Goal: Task Accomplishment & Management: Manage account settings

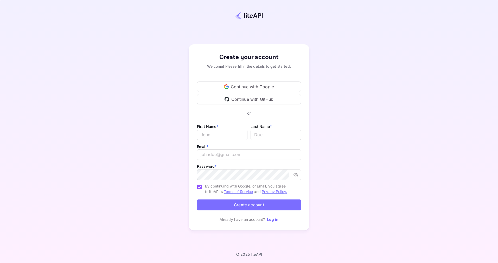
click at [251, 86] on div "Continue with Google" at bounding box center [249, 87] width 104 height 10
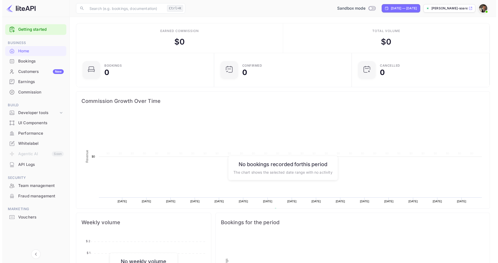
scroll to position [81, 131]
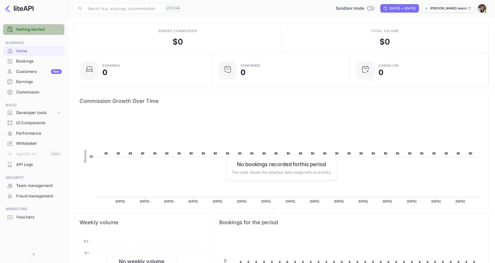
click at [30, 28] on link "Getting started" at bounding box center [39, 30] width 46 height 6
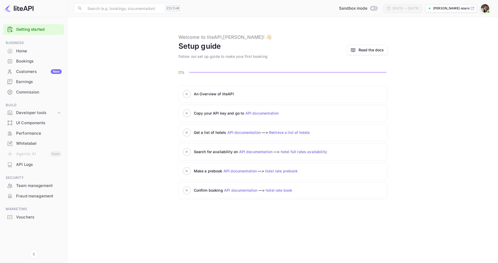
click at [210, 94] on div "An Overview of liteAPI" at bounding box center [259, 93] width 130 height 5
click at [188, 93] on icon at bounding box center [187, 94] width 18 height 3
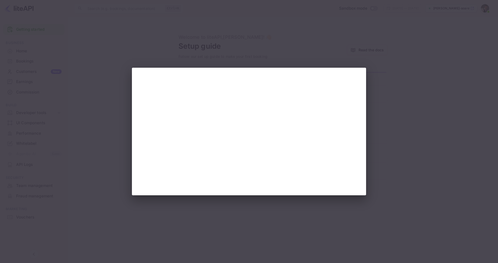
click at [421, 57] on div at bounding box center [249, 131] width 498 height 263
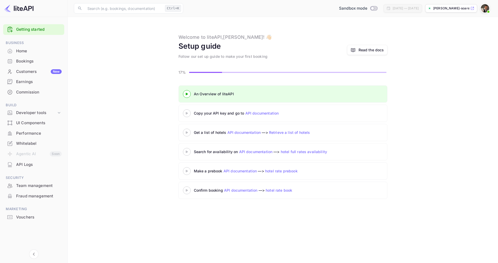
click at [188, 170] on icon at bounding box center [187, 171] width 18 height 3
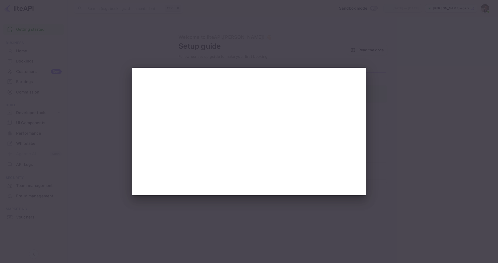
click at [443, 96] on div at bounding box center [249, 131] width 498 height 263
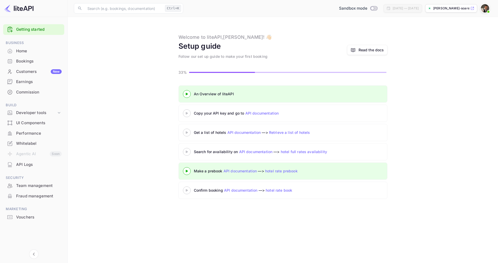
click at [446, 9] on p "[PERSON_NAME]-soare-egjs7.nui..." at bounding box center [452, 8] width 36 height 5
click at [188, 115] on div at bounding box center [187, 113] width 18 height 7
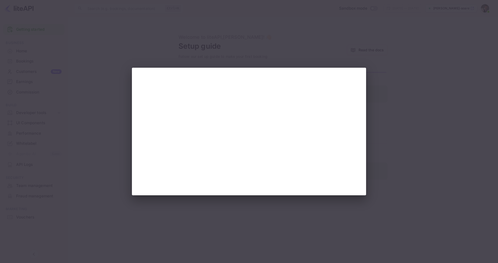
click at [412, 43] on div at bounding box center [249, 131] width 498 height 263
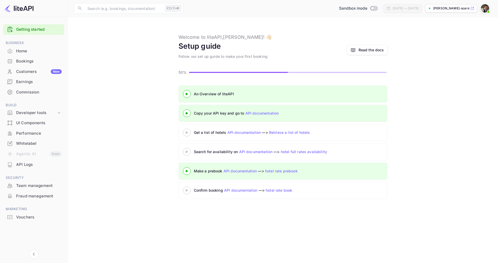
click at [188, 111] on div at bounding box center [187, 113] width 18 height 7
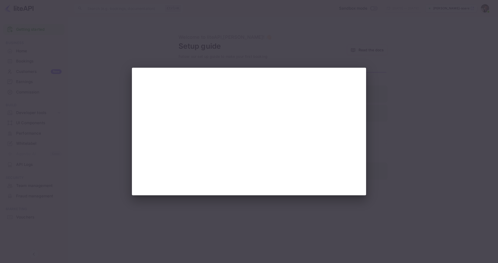
click at [98, 130] on div at bounding box center [249, 131] width 498 height 263
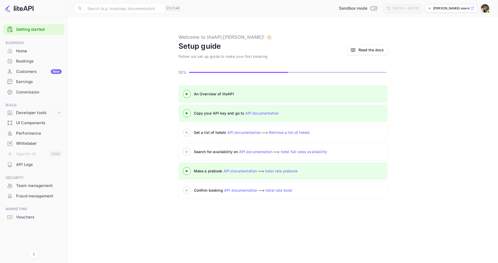
click at [58, 113] on icon at bounding box center [59, 112] width 5 height 5
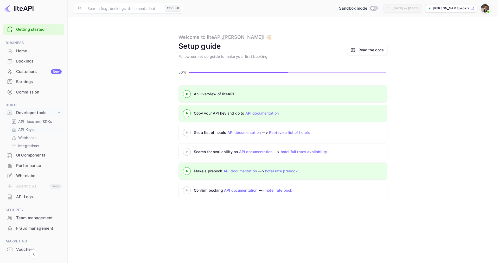
drag, startPoint x: 40, startPoint y: 121, endPoint x: 26, endPoint y: 130, distance: 17.3
drag, startPoint x: 26, startPoint y: 130, endPoint x: 38, endPoint y: 133, distance: 12.8
click at [38, 133] on div "API Keys" at bounding box center [35, 130] width 53 height 8
click at [25, 129] on p "API Keys" at bounding box center [25, 129] width 15 height 5
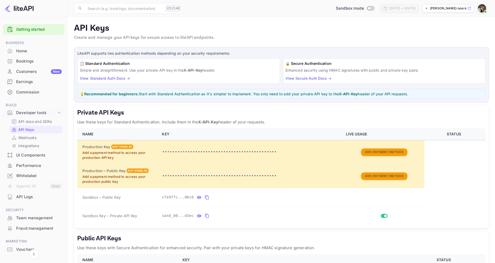
click at [111, 78] on link "View Standard Auth Docs →" at bounding box center [105, 78] width 50 height 4
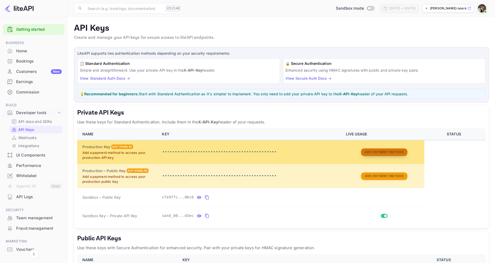
click at [392, 152] on button "Add Payment Method" at bounding box center [384, 152] width 46 height 8
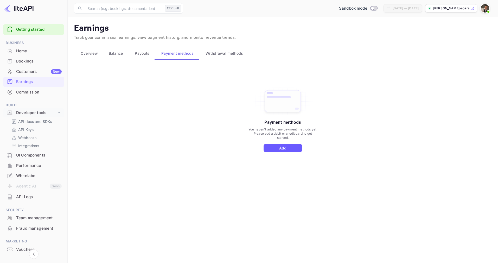
click at [288, 146] on button "Add" at bounding box center [283, 148] width 39 height 8
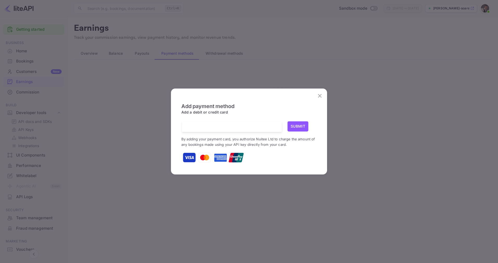
click at [300, 127] on button "Submit" at bounding box center [298, 126] width 21 height 10
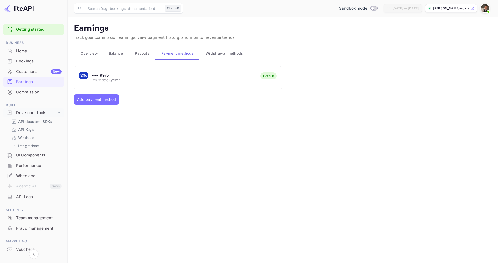
drag, startPoint x: 29, startPoint y: 130, endPoint x: 88, endPoint y: 130, distance: 59.1
click at [29, 130] on p "API Keys" at bounding box center [25, 129] width 15 height 5
